Goal: Transaction & Acquisition: Purchase product/service

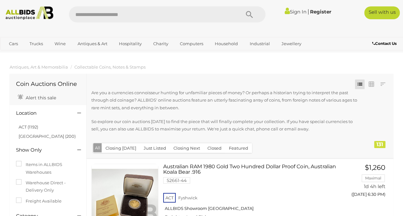
scroll to position [75, 0]
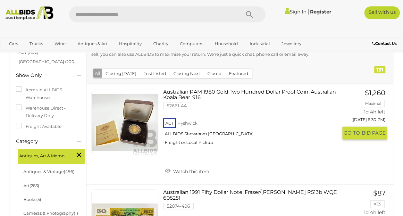
click at [219, 97] on link "Australian RAM 1980 Gold Two Hundred Dollar Proof Coin, Australian Koala Bear .…" at bounding box center [252, 119] width 169 height 61
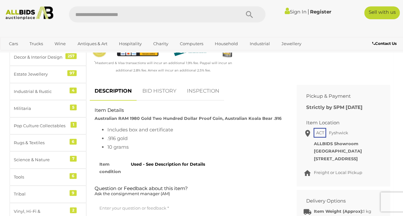
scroll to position [224, 0]
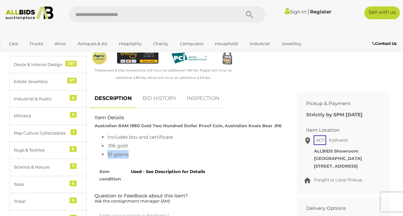
drag, startPoint x: 130, startPoint y: 159, endPoint x: 106, endPoint y: 161, distance: 24.8
click at [106, 159] on ul "Includes box and certificate .916 gold 10 grams" at bounding box center [189, 146] width 188 height 26
drag, startPoint x: 106, startPoint y: 161, endPoint x: 167, endPoint y: 161, distance: 61.9
click at [167, 159] on li "10 grams" at bounding box center [194, 154] width 175 height 9
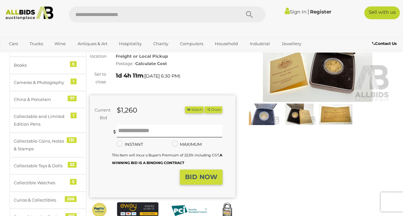
scroll to position [75, 0]
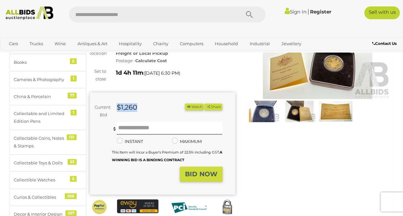
drag, startPoint x: 139, startPoint y: 108, endPoint x: 115, endPoint y: 110, distance: 23.4
click at [115, 110] on div "$1,260" at bounding box center [145, 108] width 66 height 8
click at [207, 75] on div "1d 4h 11m ( [DATE] 6:30 PM )" at bounding box center [176, 73] width 120 height 10
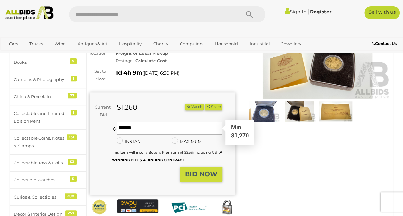
click at [130, 129] on input "text" at bounding box center [170, 128] width 106 height 13
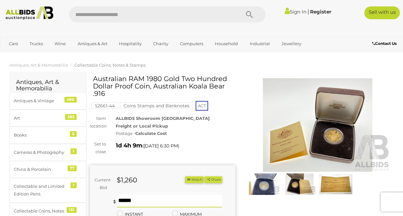
scroll to position [0, 0]
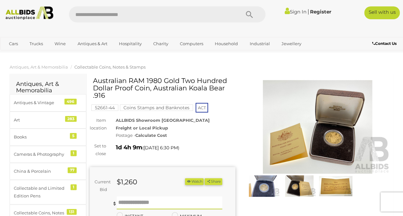
click at [291, 12] on link "Sign In" at bounding box center [296, 12] width 22 height 6
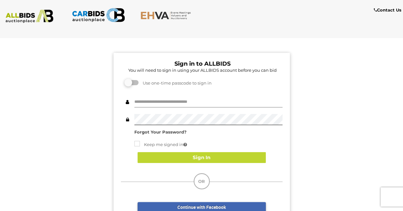
click at [160, 101] on input "text" at bounding box center [208, 102] width 148 height 11
type input "*****"
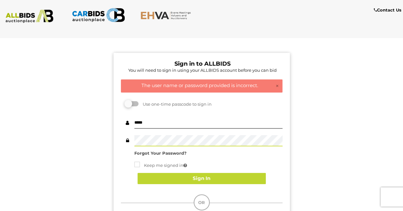
click at [118, 144] on div "Sign in to ALLBIDS You will need to sign in using your ALLBIDS account before y…" at bounding box center [202, 171] width 176 height 237
click at [115, 142] on div "Sign in to ALLBIDS You will need to sign in using your ALLBIDS account before y…" at bounding box center [202, 171] width 176 height 237
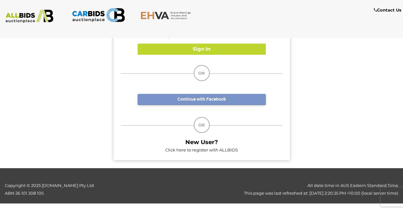
scroll to position [56, 0]
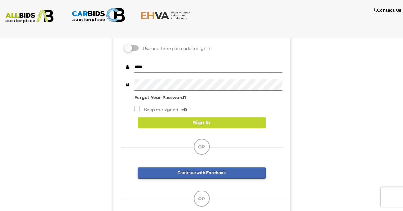
click at [156, 99] on strong "Forgot Your Password?" at bounding box center [160, 97] width 52 height 5
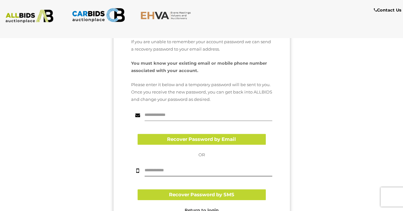
click at [180, 116] on input "text" at bounding box center [209, 115] width 128 height 11
type input "**********"
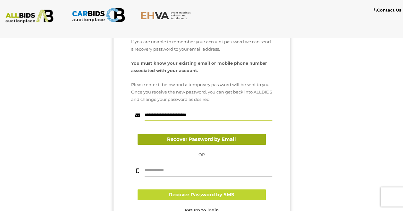
click at [177, 139] on button "Recover Password by Email" at bounding box center [202, 139] width 128 height 11
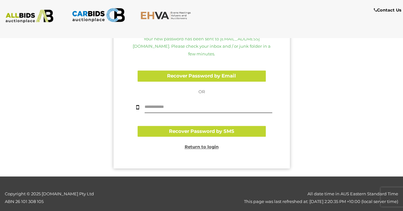
scroll to position [149, 0]
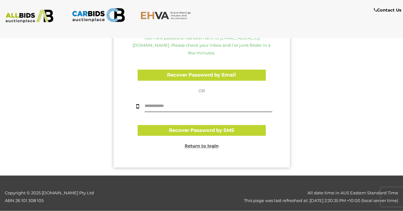
click at [202, 143] on u "Return to login" at bounding box center [202, 145] width 34 height 5
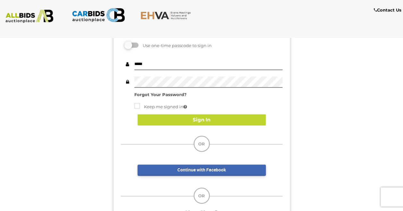
scroll to position [56, 0]
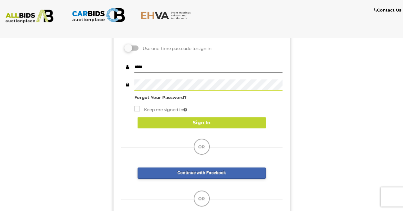
click at [125, 85] on div at bounding box center [202, 85] width 162 height 11
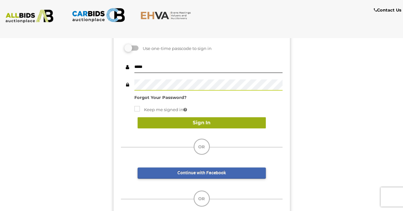
click at [193, 121] on button "Sign In" at bounding box center [202, 122] width 128 height 11
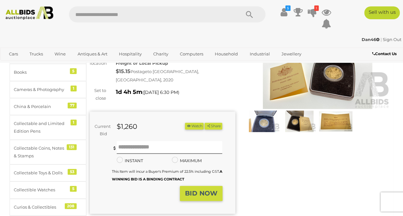
scroll to position [75, 0]
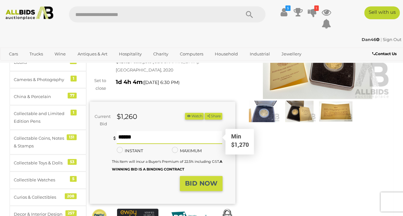
click at [131, 133] on input "text" at bounding box center [170, 137] width 106 height 13
type input "****"
click at [265, 161] on div "Winning Outbid Warranty Charity" at bounding box center [240, 125] width 310 height 246
click at [202, 180] on strong "BID NOW" at bounding box center [201, 184] width 32 height 8
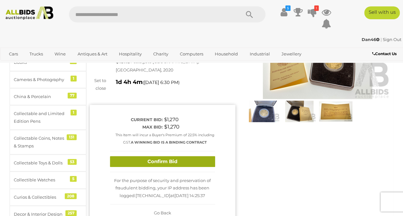
click at [196, 158] on button "Confirm Bid" at bounding box center [162, 161] width 105 height 11
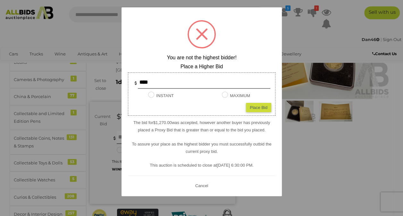
click at [202, 186] on button "Cancel" at bounding box center [201, 186] width 17 height 8
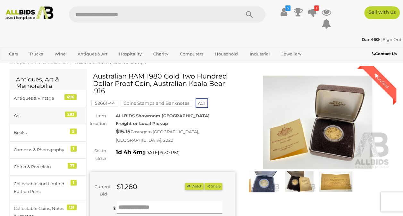
scroll to position [0, 0]
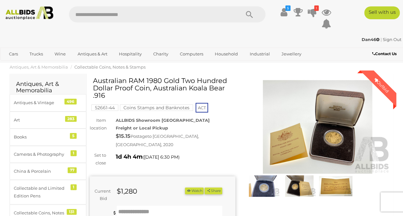
click at [100, 67] on span "Collectable Coins, Notes & Stamps" at bounding box center [109, 66] width 71 height 5
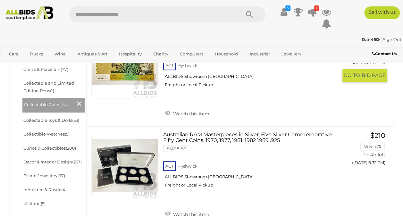
scroll to position [299, 0]
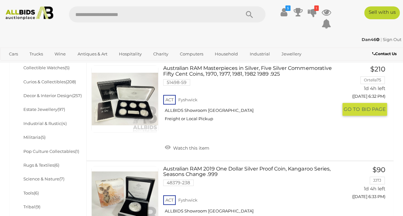
click at [208, 74] on link "Australian RAM Masterpieces in Silver, Five Silver Commemorative Fifty Cent Coi…" at bounding box center [252, 95] width 169 height 61
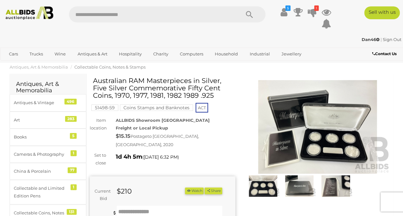
click at [267, 181] on img at bounding box center [263, 185] width 33 height 21
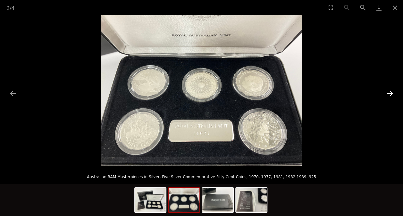
click at [391, 95] on button "Next slide" at bounding box center [389, 93] width 13 height 13
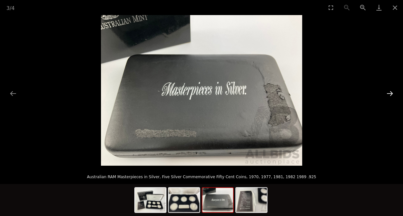
click at [391, 95] on button "Next slide" at bounding box center [389, 93] width 13 height 13
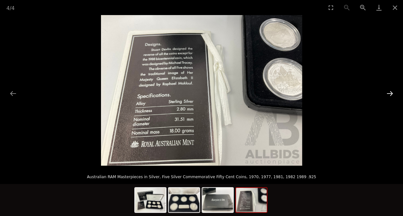
click at [391, 95] on button "Next slide" at bounding box center [389, 93] width 13 height 13
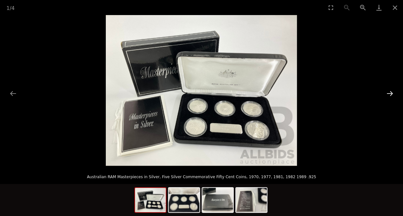
click at [391, 95] on button "Next slide" at bounding box center [389, 93] width 13 height 13
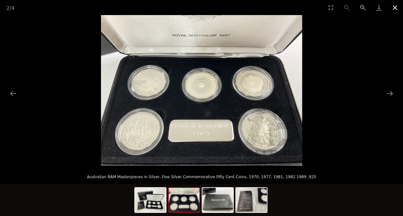
click at [396, 9] on button "Close gallery" at bounding box center [395, 7] width 16 height 15
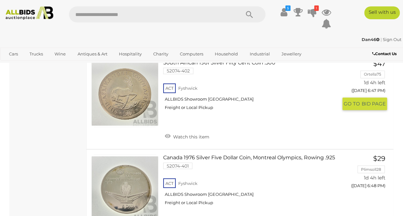
scroll to position [1676, 0]
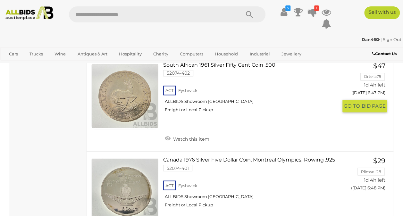
click at [210, 89] on link "South African 1961 Silver Fifty Cent Coin .500 52074-402 ACT Fyshwick Freight o…" at bounding box center [252, 89] width 169 height 55
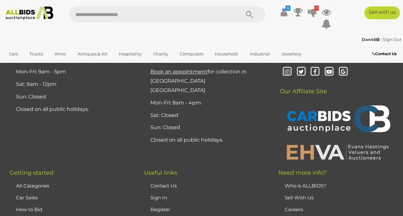
scroll to position [5090, 0]
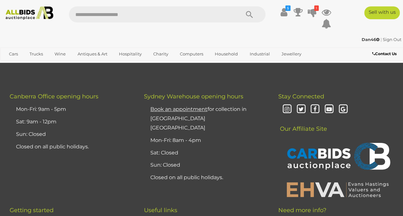
click at [129, 38] on span "2" at bounding box center [129, 36] width 3 height 6
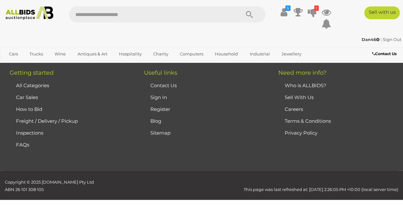
scroll to position [94, 0]
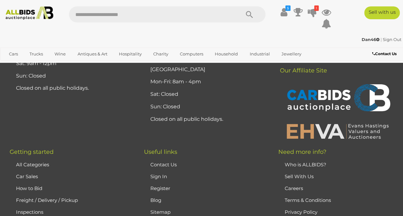
scroll to position [5182, 0]
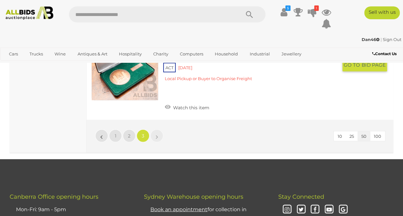
scroll to position [3087, 0]
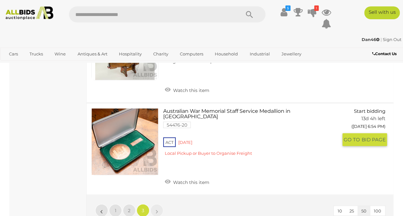
click at [186, 125] on link "Australian War Memorial Staff Service Medallion in Case 54476-20 ACT Red Hill" at bounding box center [252, 134] width 169 height 53
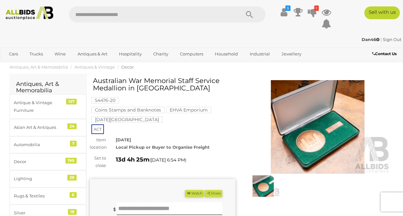
click at [292, 132] on img at bounding box center [318, 127] width 146 height 94
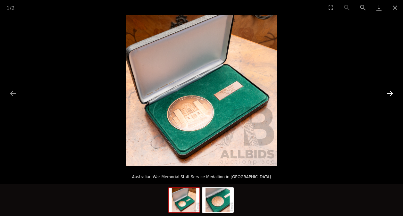
click at [389, 96] on button "Next slide" at bounding box center [389, 93] width 13 height 13
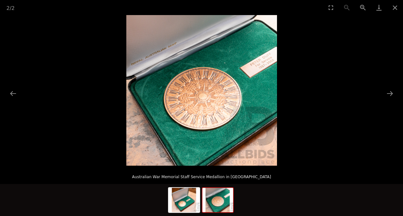
click at [219, 109] on img at bounding box center [201, 90] width 151 height 151
click at [13, 96] on button "Previous slide" at bounding box center [12, 93] width 13 height 13
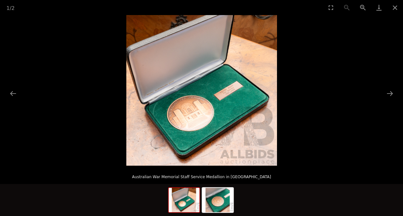
click at [189, 108] on img at bounding box center [201, 90] width 151 height 151
click at [393, 7] on button "Close gallery" at bounding box center [395, 7] width 16 height 15
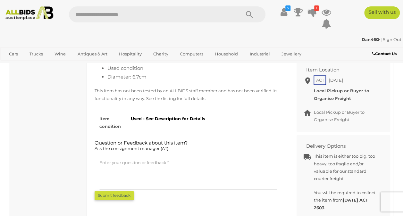
scroll to position [224, 0]
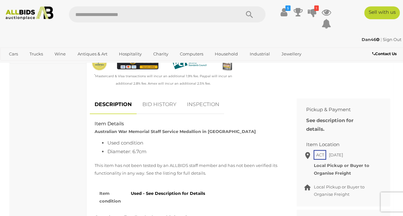
click at [163, 114] on link "BID HISTORY" at bounding box center [160, 104] width 44 height 19
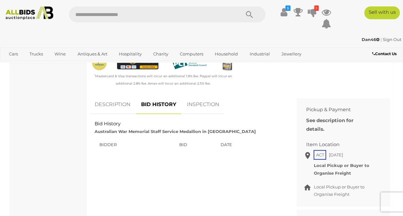
click at [200, 112] on link "INSPECTION" at bounding box center [203, 104] width 42 height 19
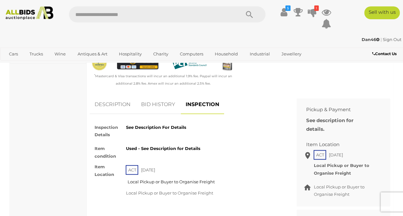
click at [151, 113] on link "BID HISTORY" at bounding box center [158, 104] width 44 height 19
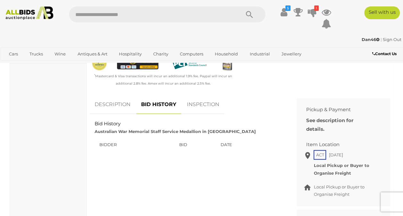
click at [103, 111] on link "DESCRIPTION" at bounding box center [113, 104] width 46 height 19
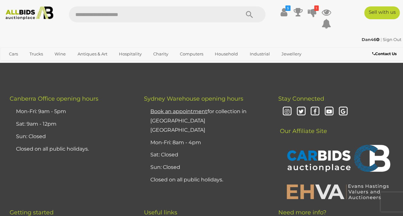
scroll to position [748, 0]
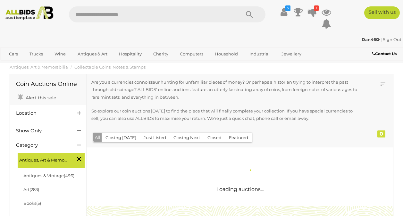
scroll to position [94, 0]
